Goal: Find contact information: Find contact information

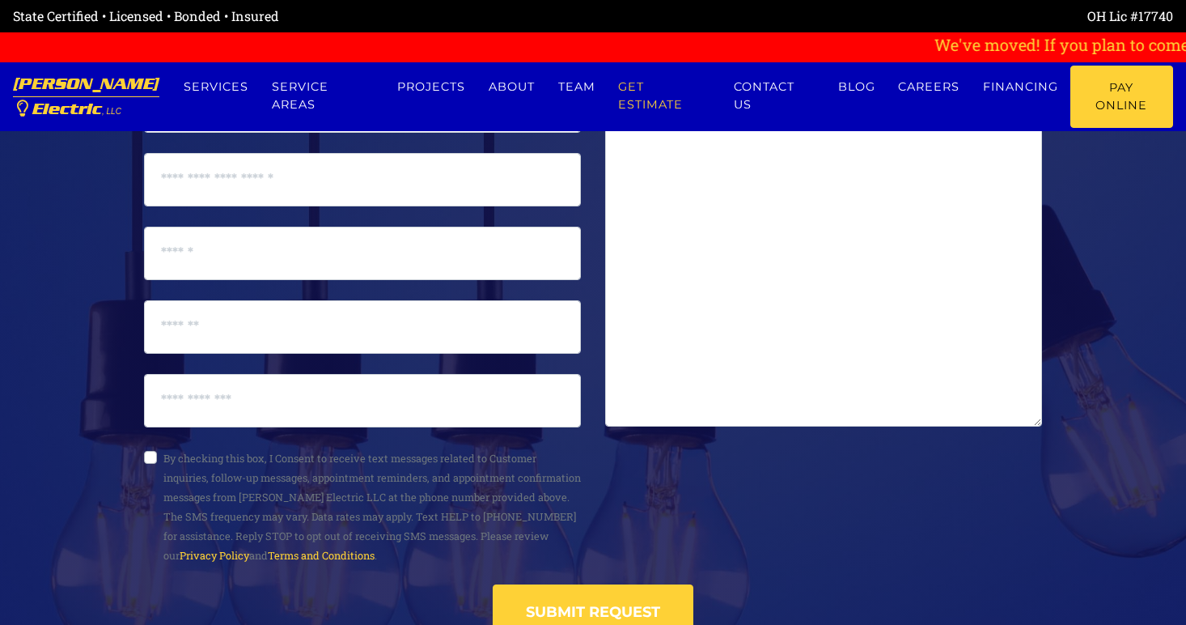
scroll to position [8818, 0]
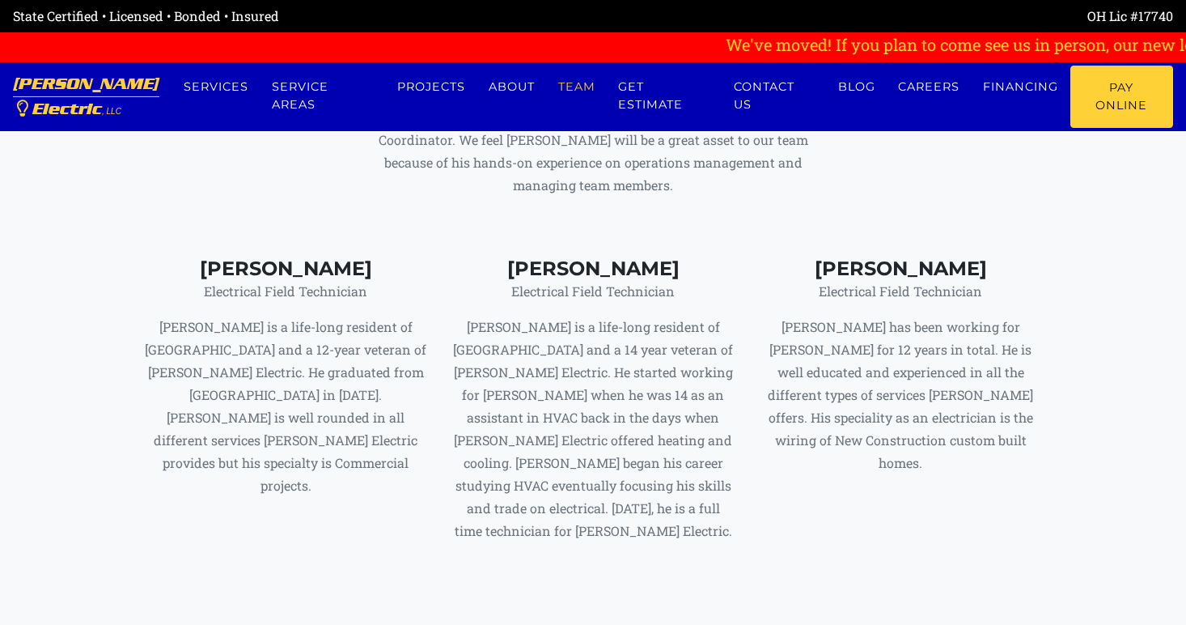
scroll to position [7362, 0]
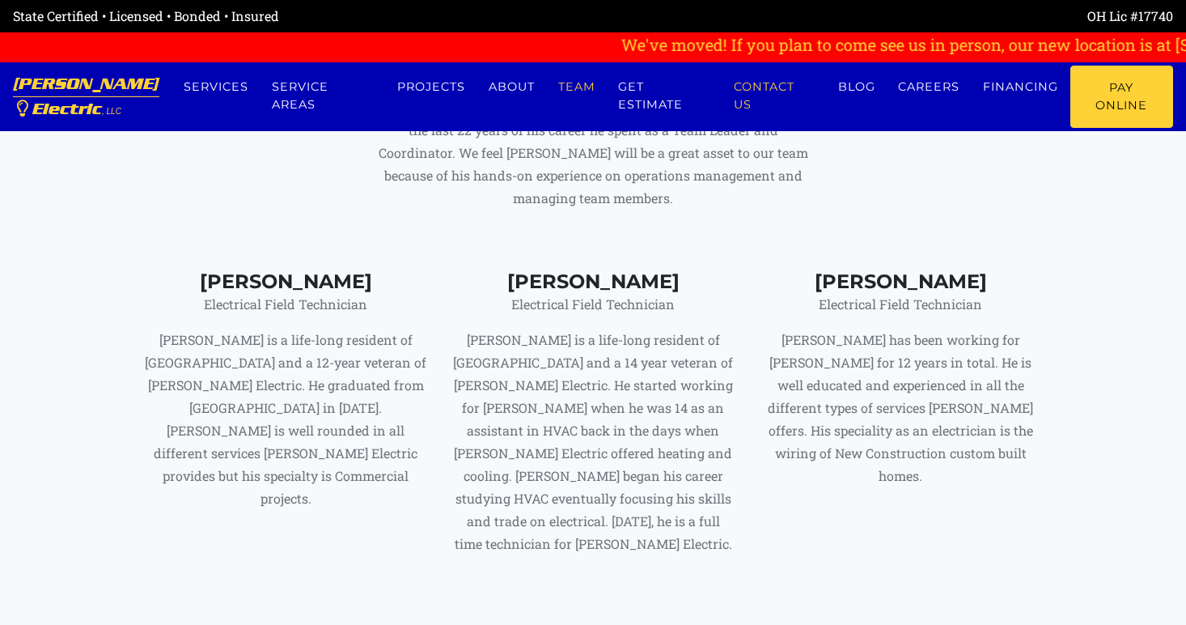
click at [798, 104] on link "Contact us" at bounding box center [774, 96] width 104 height 61
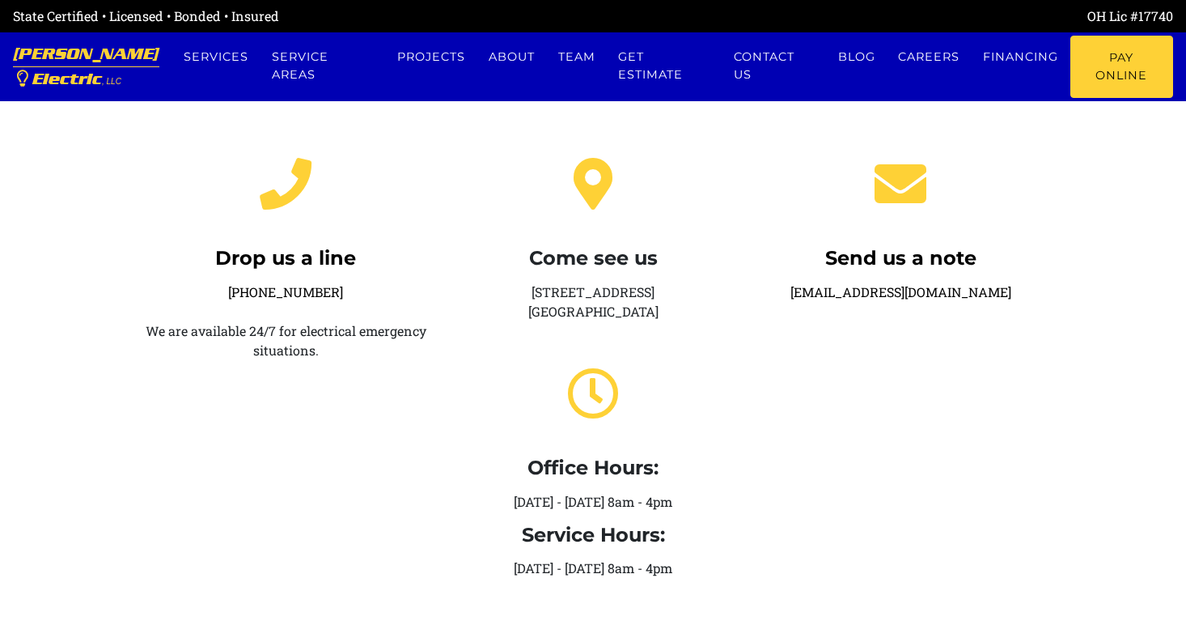
scroll to position [324, 0]
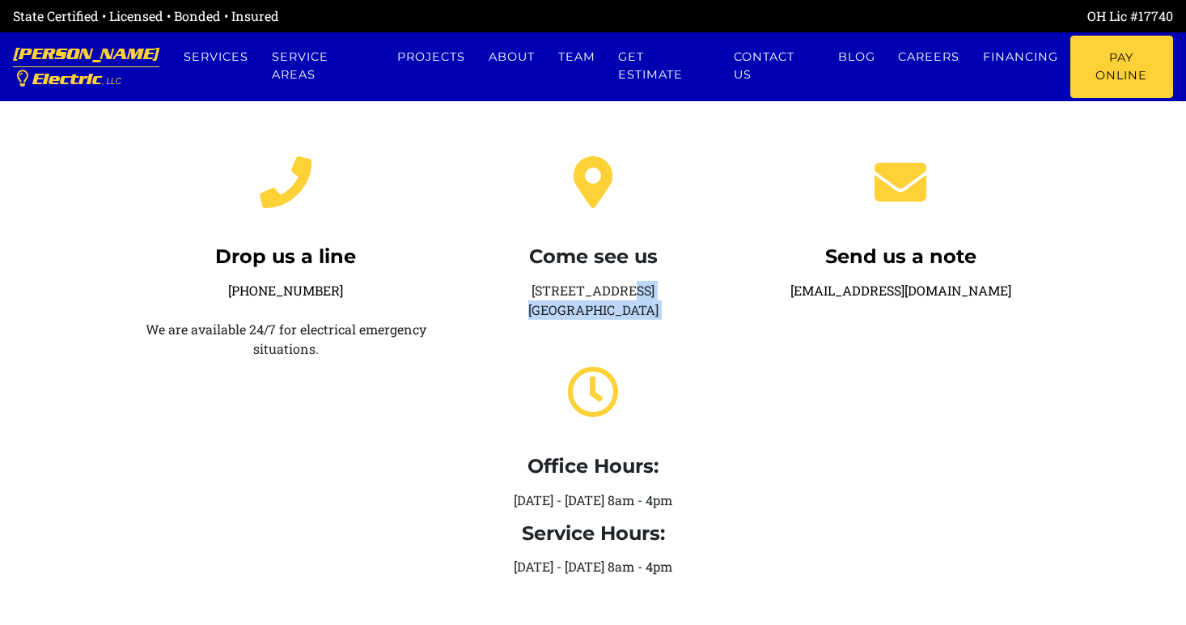
drag, startPoint x: 523, startPoint y: 289, endPoint x: 692, endPoint y: 323, distance: 171.7
click at [692, 323] on div "Come see us [STREET_ADDRESS] Office Hours: [DATE] - [DATE] 8am - 4pm Service Ho…" at bounding box center [592, 359] width 307 height 460
copy div "[STREET_ADDRESS]"
drag, startPoint x: 349, startPoint y: 285, endPoint x: 252, endPoint y: 284, distance: 97.1
click at [252, 284] on div "Drop us a line 1-937-642-3617 We are available 24/7 for electrical emergency si…" at bounding box center [285, 359] width 307 height 460
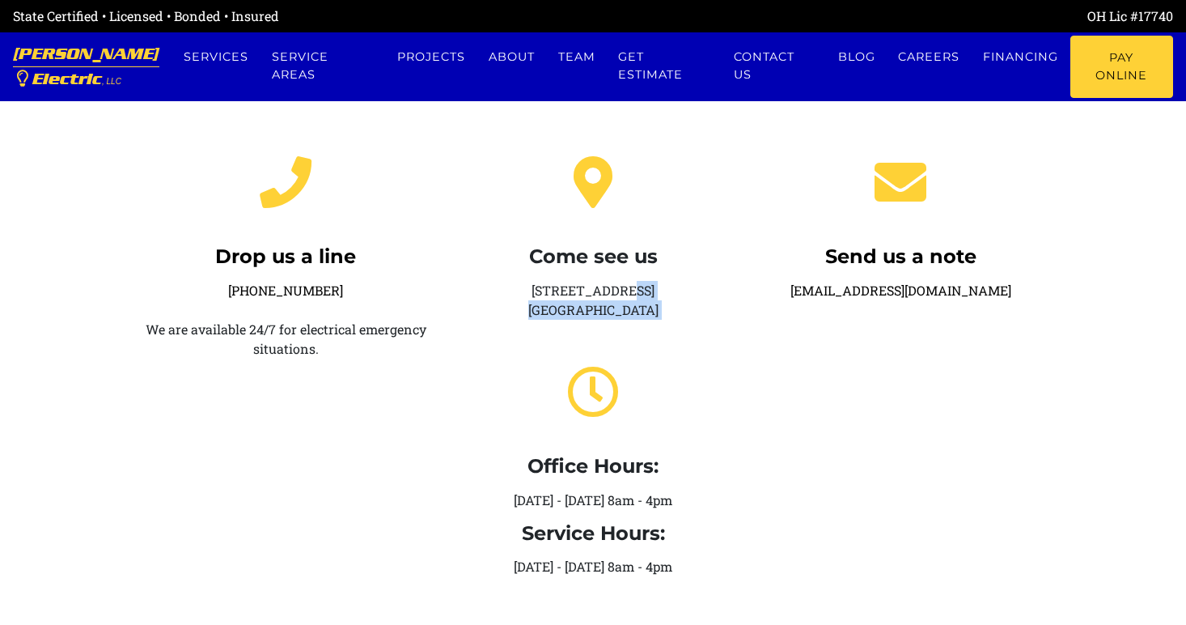
copy link "937-642-3617"
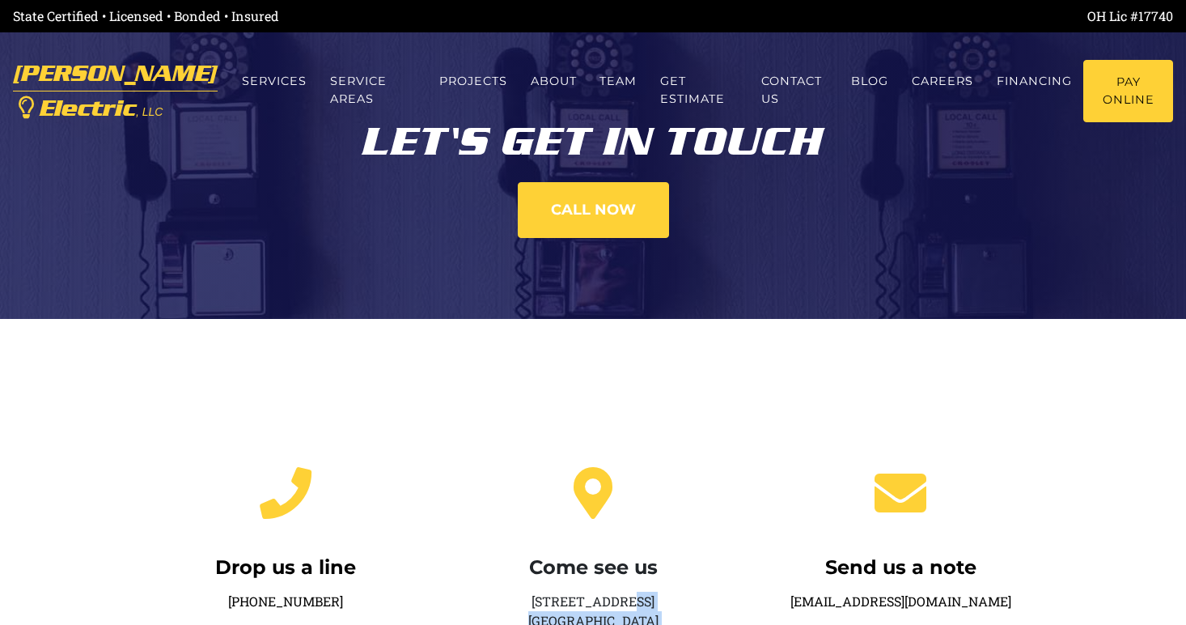
scroll to position [0, 0]
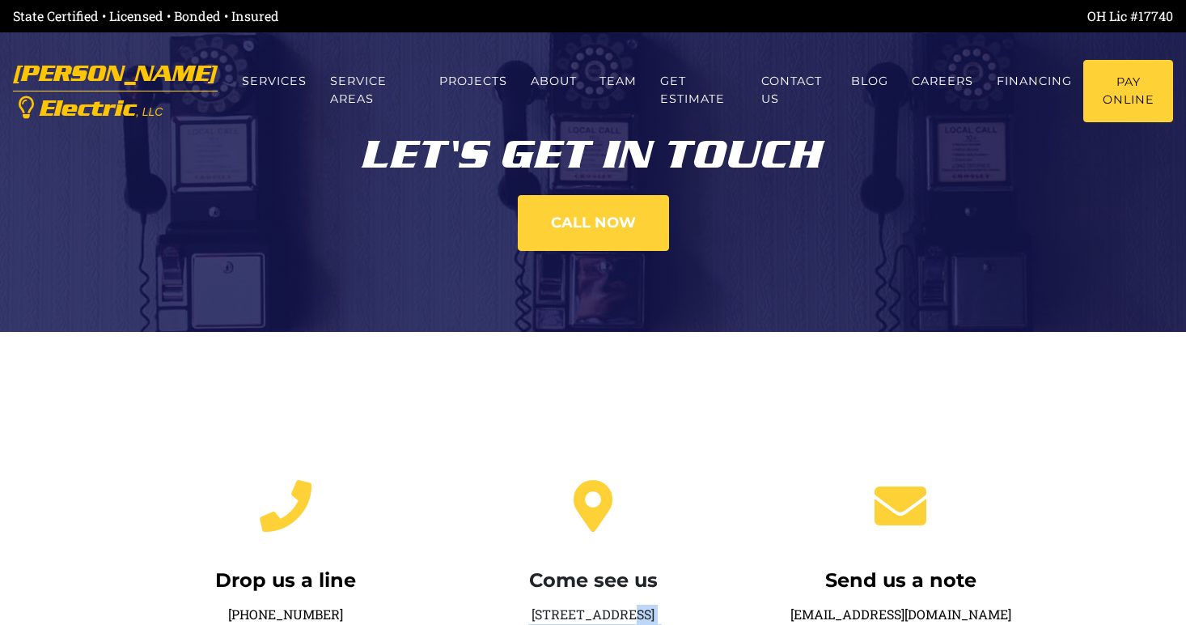
click at [83, 81] on link "Eubanks Electric , LLC" at bounding box center [115, 91] width 205 height 77
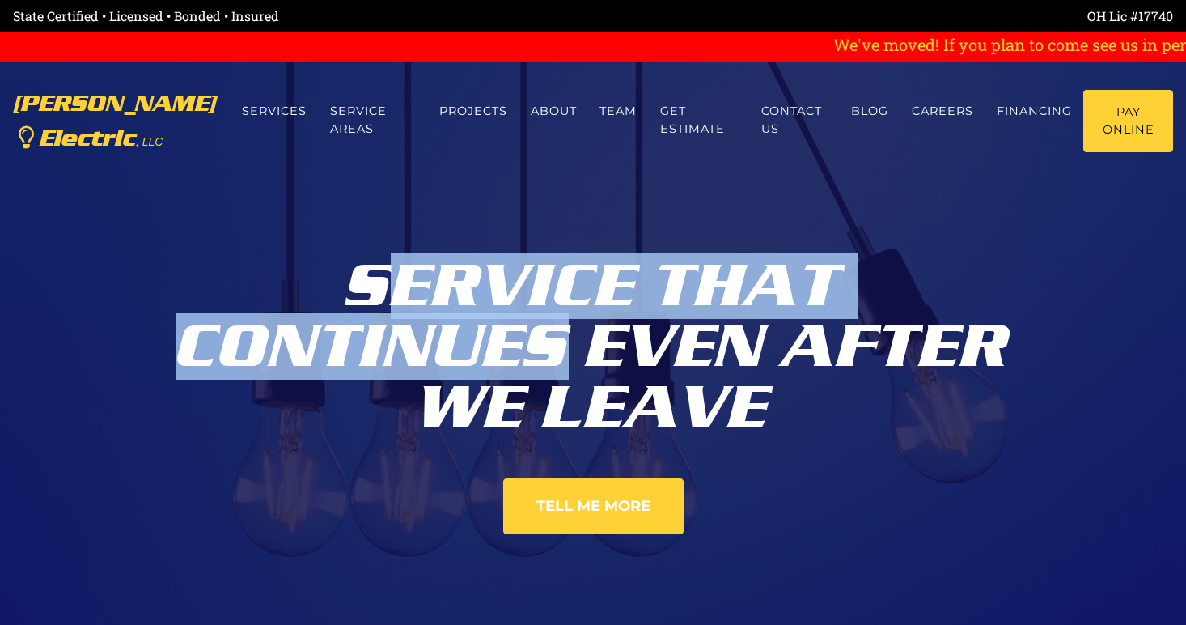
drag, startPoint x: 375, startPoint y: 272, endPoint x: 566, endPoint y: 332, distance: 201.1
click at [566, 332] on div "Service That Continues Even After We Leave" at bounding box center [593, 340] width 898 height 195
click at [379, 294] on div "Service That Continues Even After We Leave" at bounding box center [593, 340] width 898 height 195
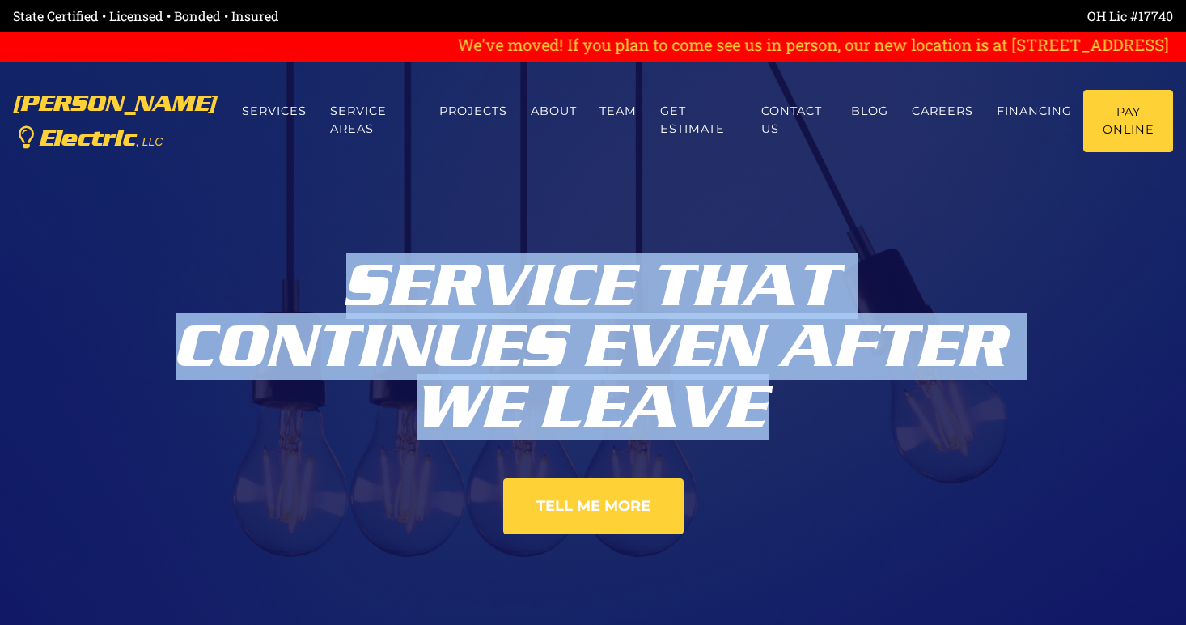
drag, startPoint x: 341, startPoint y: 292, endPoint x: 769, endPoint y: 417, distance: 444.9
click at [769, 417] on div "Service That Continues Even After We Leave" at bounding box center [593, 340] width 898 height 195
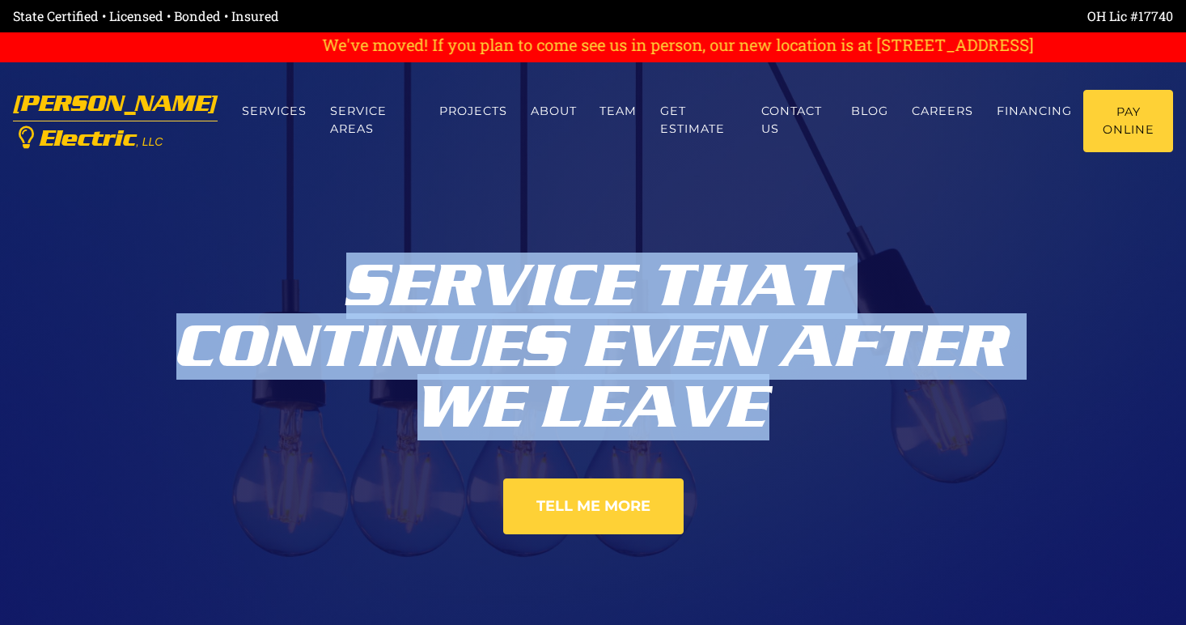
copy div "Service That Continues Even After We Leave"
